Goal: Task Accomplishment & Management: Use online tool/utility

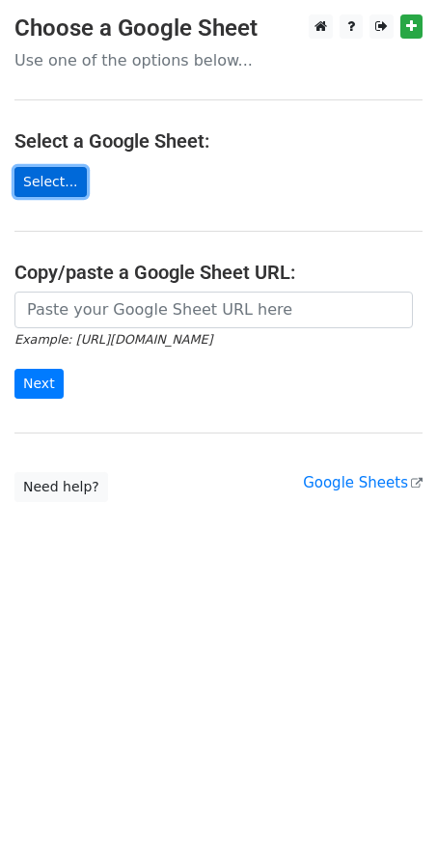
click at [58, 184] on link "Select..." at bounding box center [50, 182] width 72 height 30
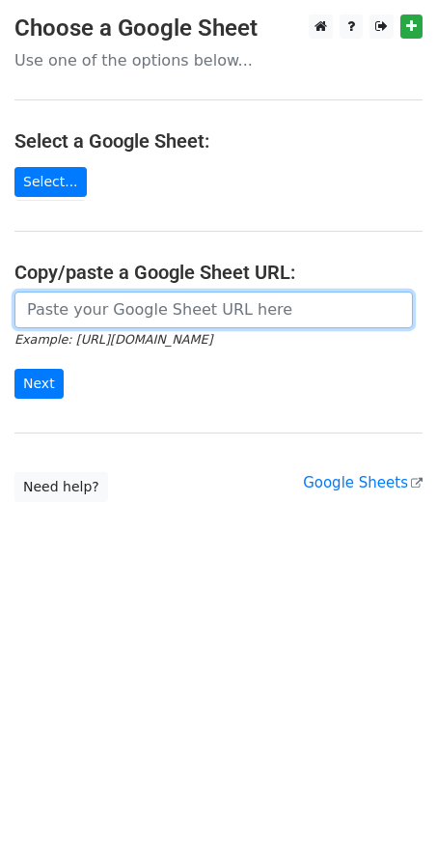
click at [124, 316] on input "url" at bounding box center [213, 310] width 399 height 37
paste input "Fida,"
type input "Fida,"
drag, startPoint x: 123, startPoint y: 305, endPoint x: -98, endPoint y: 261, distance: 225.5
click at [0, 261] on html "Choose a Google Sheet Use one of the options below... Select a Google Sheet: Se…" at bounding box center [218, 433] width 437 height 867
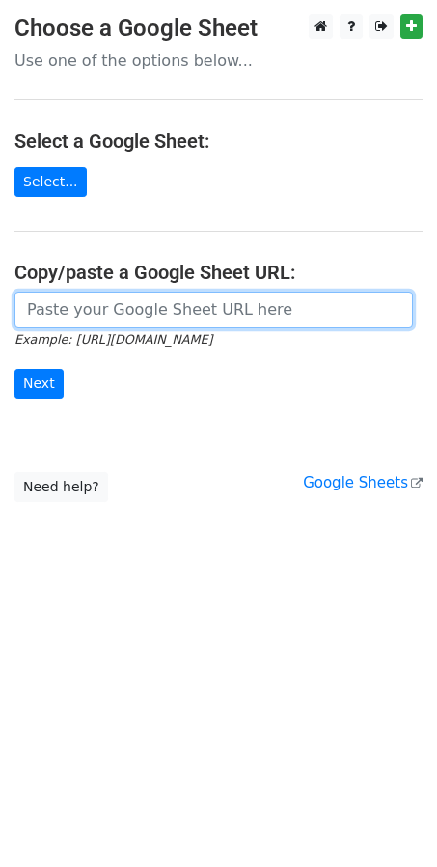
click at [131, 316] on input "url" at bounding box center [213, 310] width 399 height 37
paste input "https://docs.google.com/spreadsheets/d/1dQUUmstN6kMq6YbhFXYnNaKQc8Ed2YhdcVRq21S…"
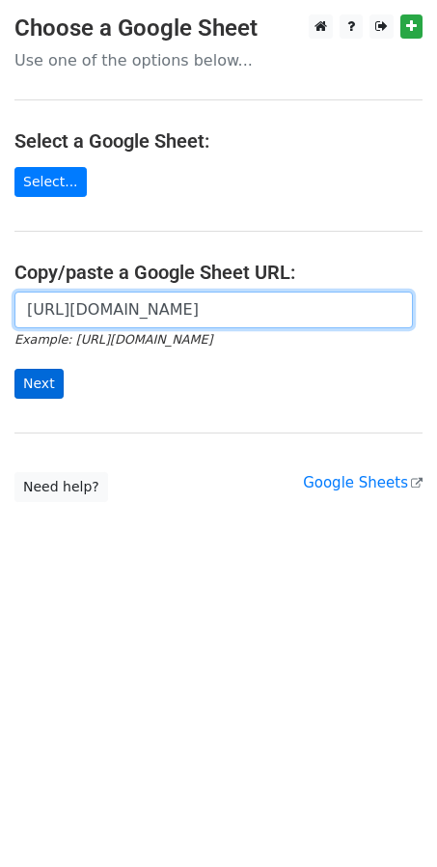
type input "https://docs.google.com/spreadsheets/d/1dQUUmstN6kMq6YbhFXYnNaKQc8Ed2YhdcVRq21S…"
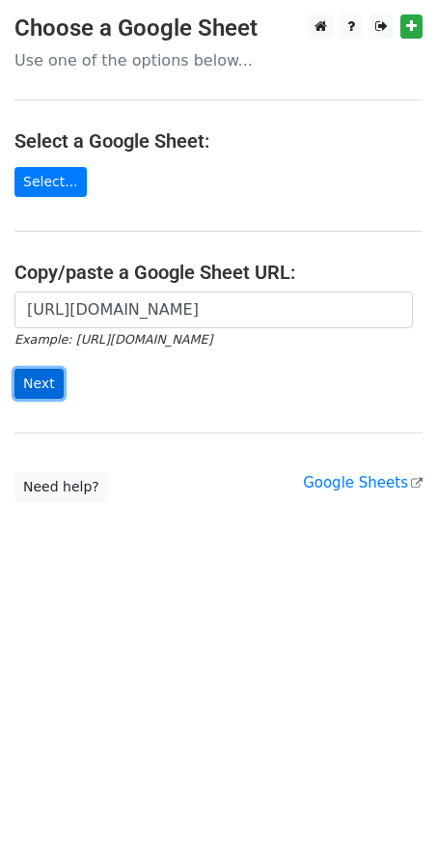
scroll to position [0, 0]
click at [38, 387] on input "Next" at bounding box center [38, 384] width 49 height 30
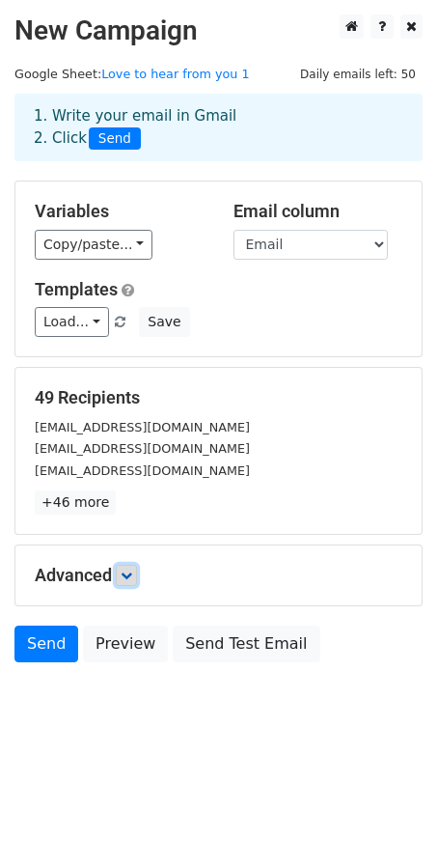
click at [126, 570] on icon at bounding box center [127, 576] width 12 height 12
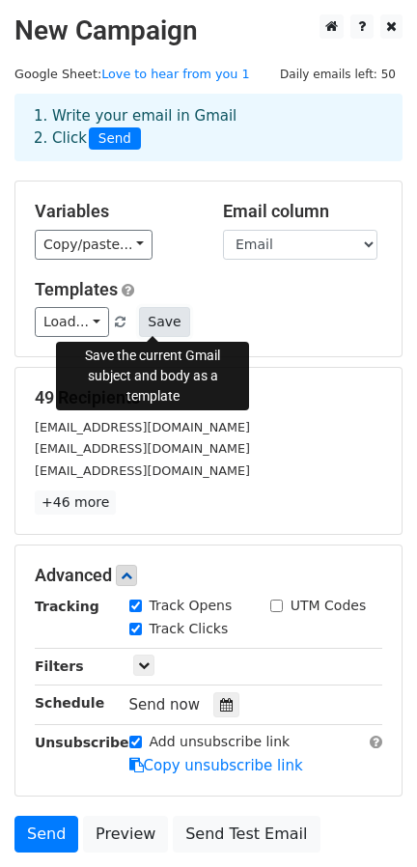
click at [164, 326] on button "Save" at bounding box center [164, 322] width 50 height 30
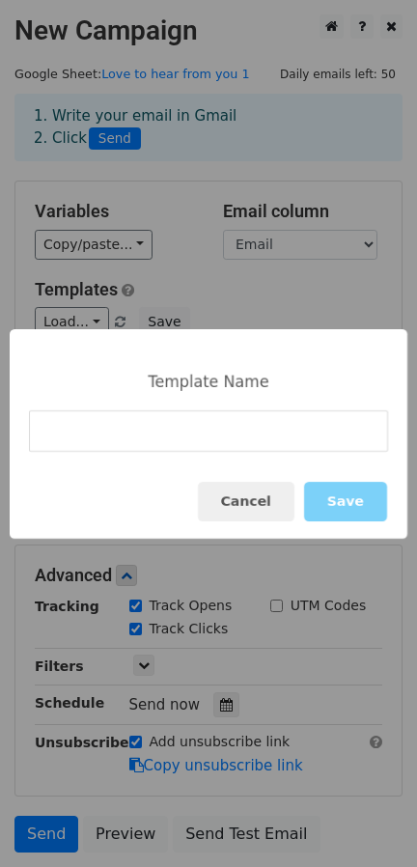
click at [154, 424] on input at bounding box center [208, 431] width 359 height 42
click at [231, 505] on button "Cancel" at bounding box center [246, 502] width 97 height 40
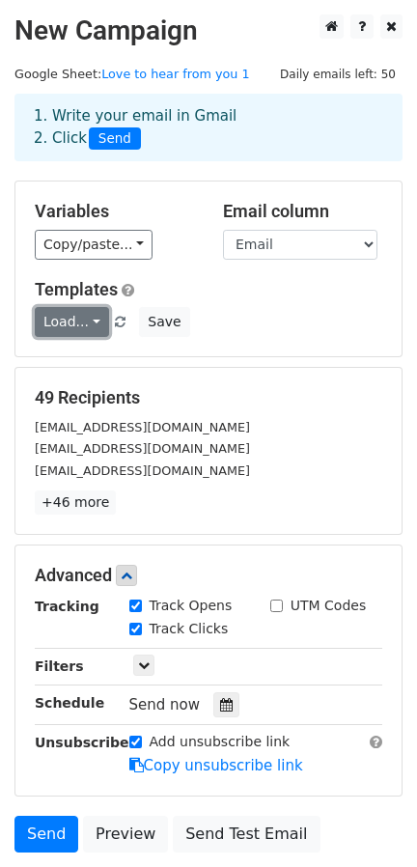
click at [80, 330] on link "Load..." at bounding box center [72, 322] width 74 height 30
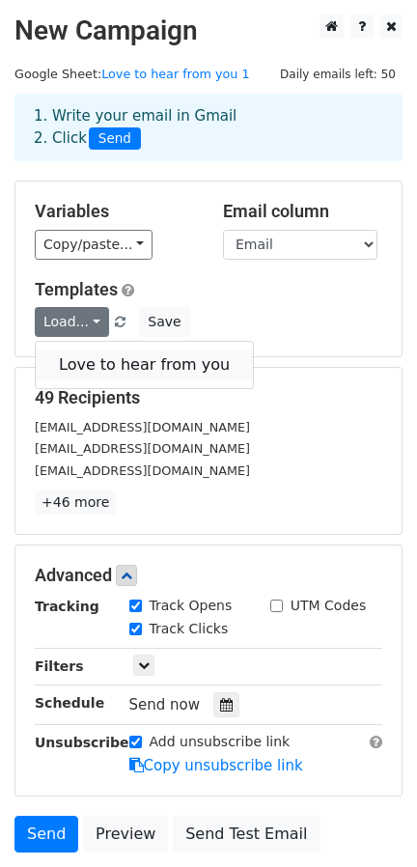
click at [88, 367] on link "Love to hear from you" at bounding box center [144, 365] width 217 height 31
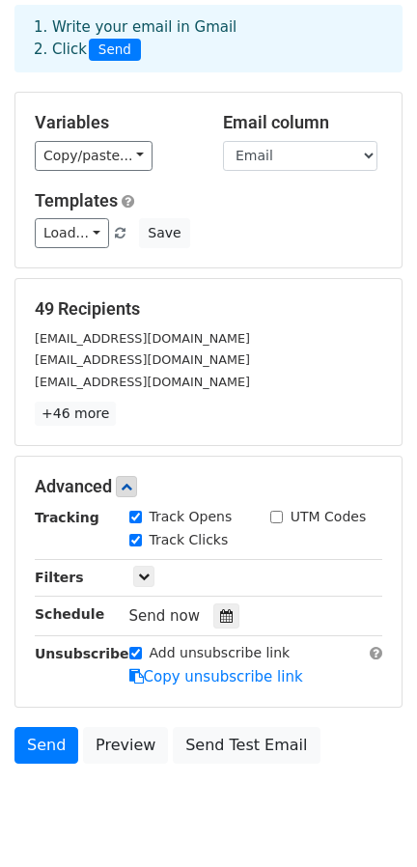
scroll to position [146, 0]
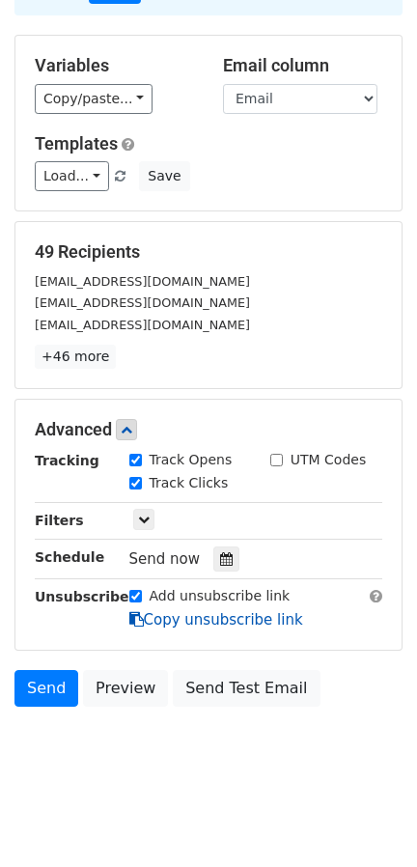
click at [265, 619] on link "Copy unsubscribe link" at bounding box center [216, 619] width 174 height 17
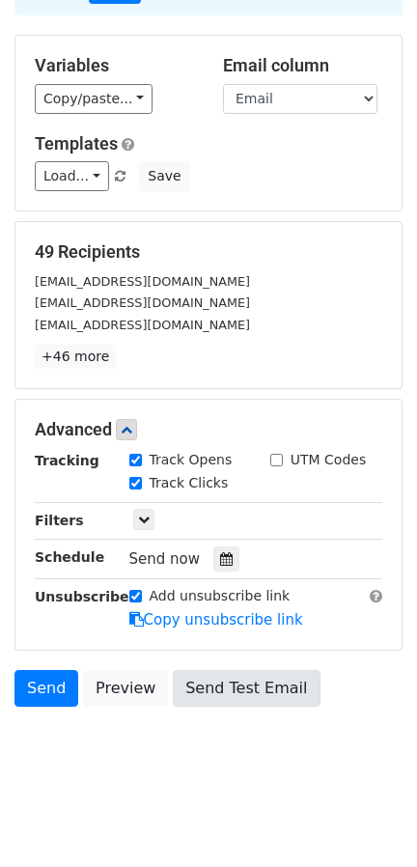
scroll to position [0, 0]
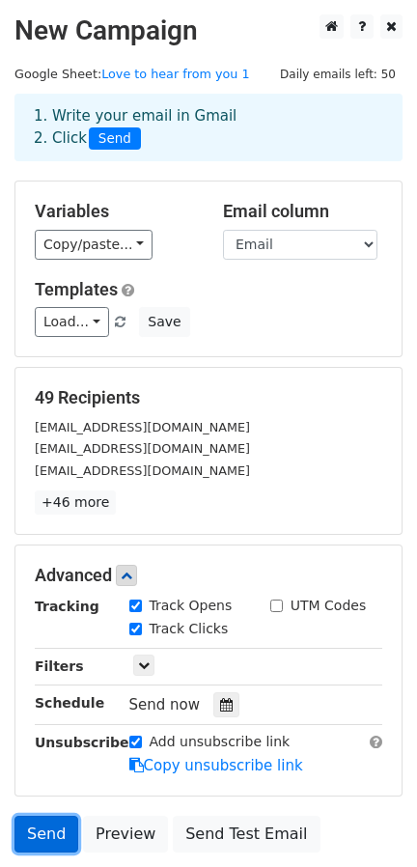
click at [37, 828] on link "Send" at bounding box center [46, 834] width 64 height 37
